Goal: Check status: Check status

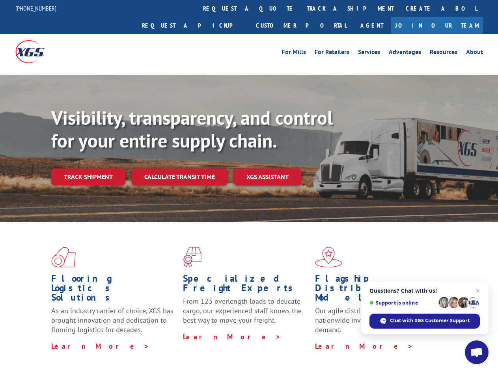
click at [249, 186] on div "Visibility, transparency, and control for your entire supply chain. Track shipm…" at bounding box center [274, 161] width 446 height 110
click at [301, 8] on link "track a shipment" at bounding box center [350, 8] width 99 height 17
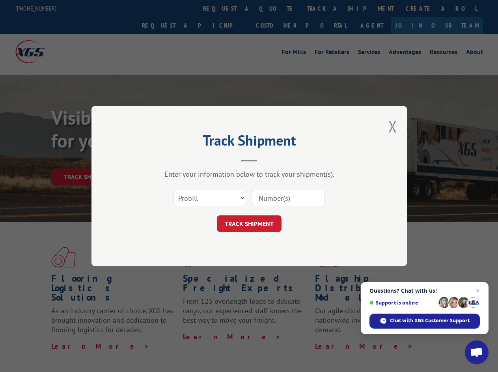
click at [275, 8] on div "Track Shipment Enter your information below to track your shipment(s). Select c…" at bounding box center [249, 186] width 498 height 372
click at [324, 8] on div "Track Shipment Enter your information below to track your shipment(s). Select c…" at bounding box center [249, 186] width 498 height 372
click at [88, 159] on div "Track Shipment Enter your information below to track your shipment(s). Select c…" at bounding box center [249, 186] width 498 height 372
click at [179, 159] on header "Track Shipment" at bounding box center [249, 148] width 236 height 27
click at [268, 159] on header "Track Shipment" at bounding box center [249, 148] width 236 height 27
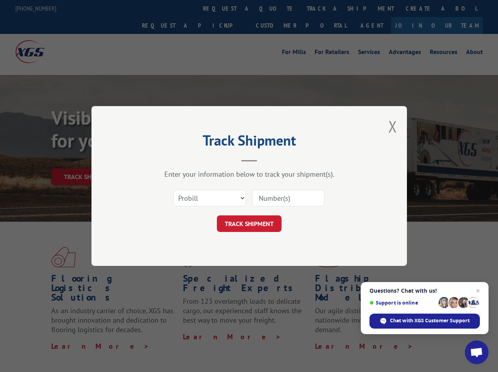
click at [476, 352] on span "Open chat" at bounding box center [476, 352] width 13 height 11
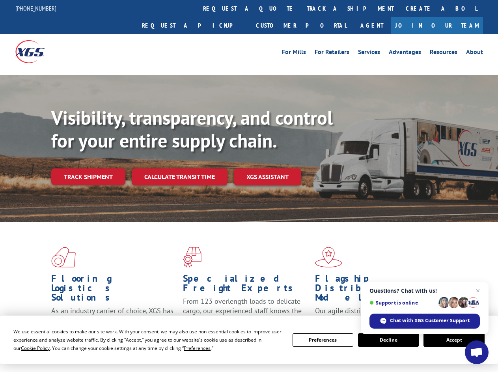
click at [249, 186] on div "Visibility, transparency, and control for your entire supply chain. Track shipm…" at bounding box center [274, 161] width 446 height 110
